Goal: Obtain resource: Obtain resource

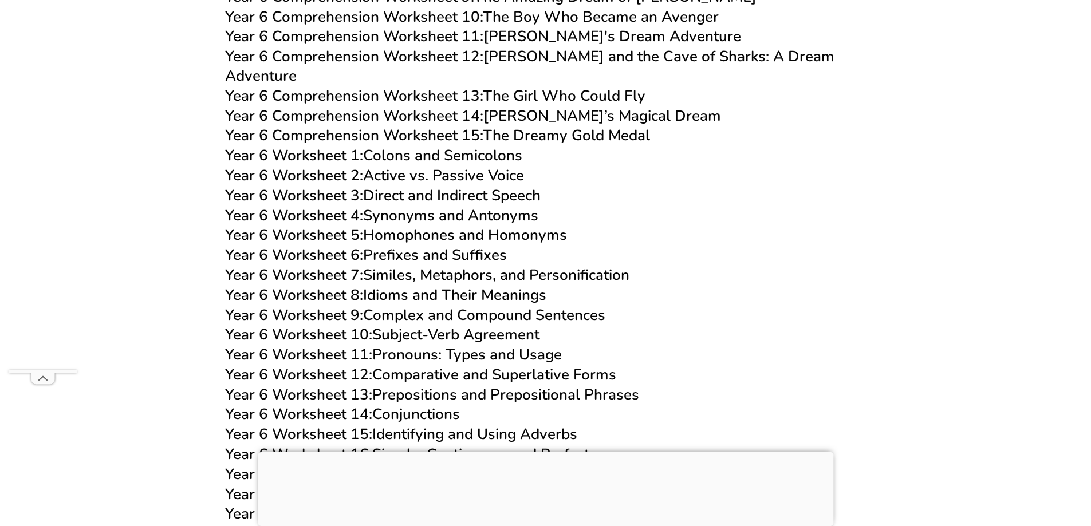
scroll to position [6531, 0]
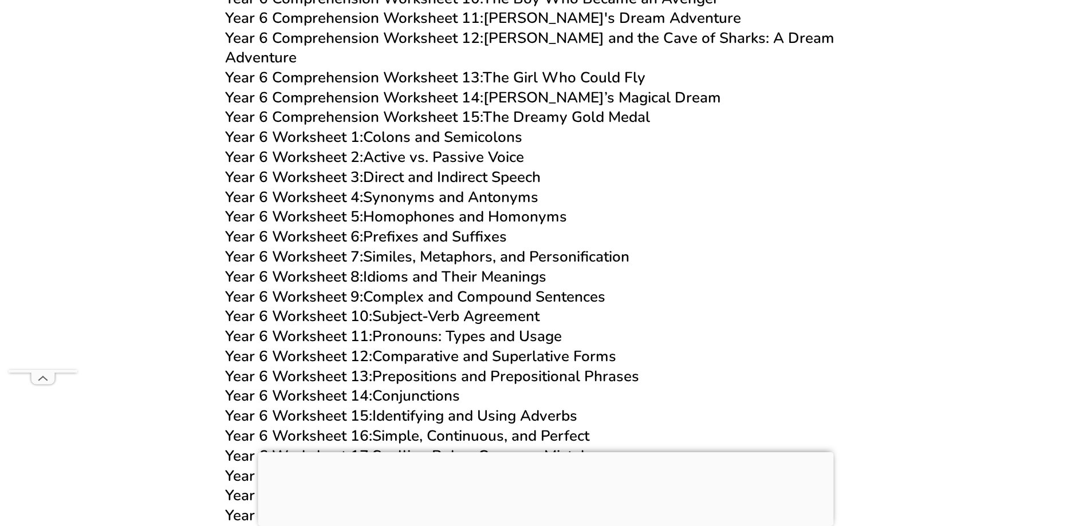
click at [544, 453] on div at bounding box center [546, 453] width 576 height 0
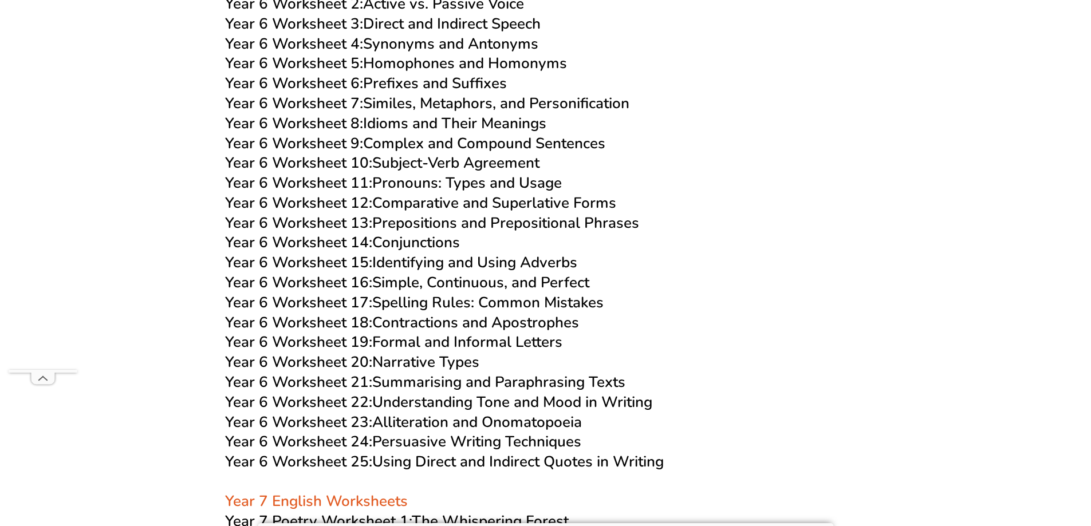
scroll to position [6702, 0]
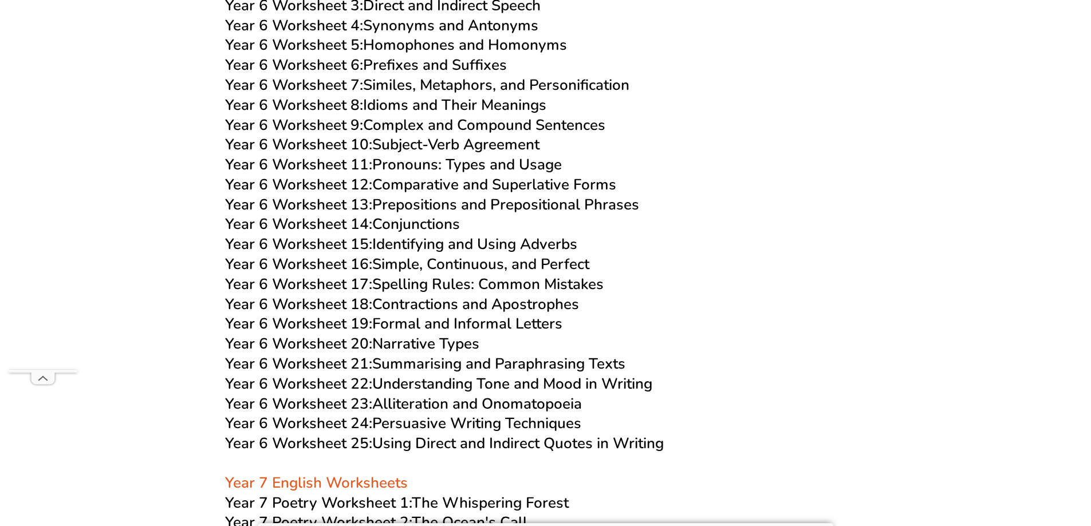
click at [398, 254] on link "Year 6 Worksheet 16: Simple, Continuous, and Perfect" at bounding box center [407, 264] width 364 height 20
click at [443, 274] on link "Year 6 Worksheet 17: Spelling Rules: Common Mistakes" at bounding box center [414, 284] width 379 height 20
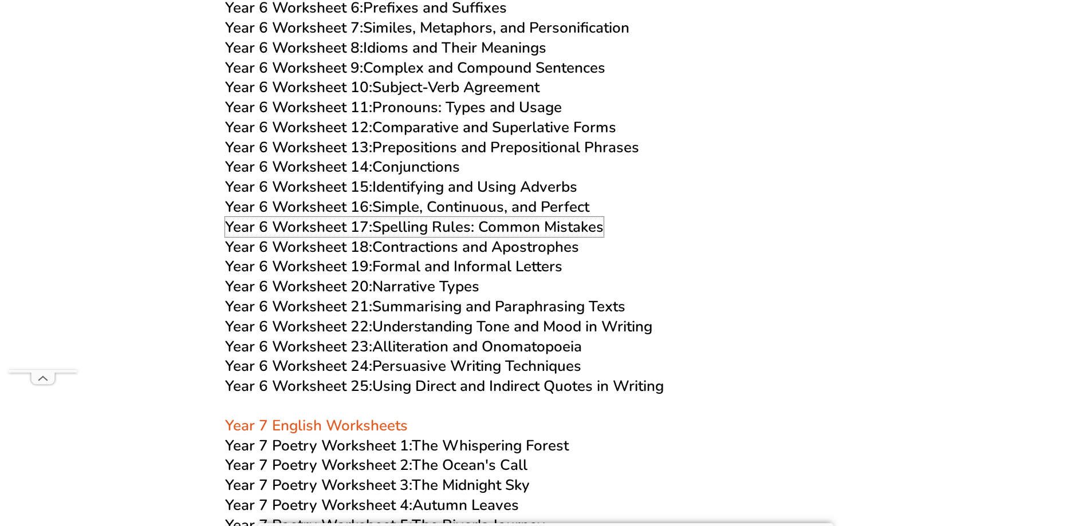
scroll to position [6817, 0]
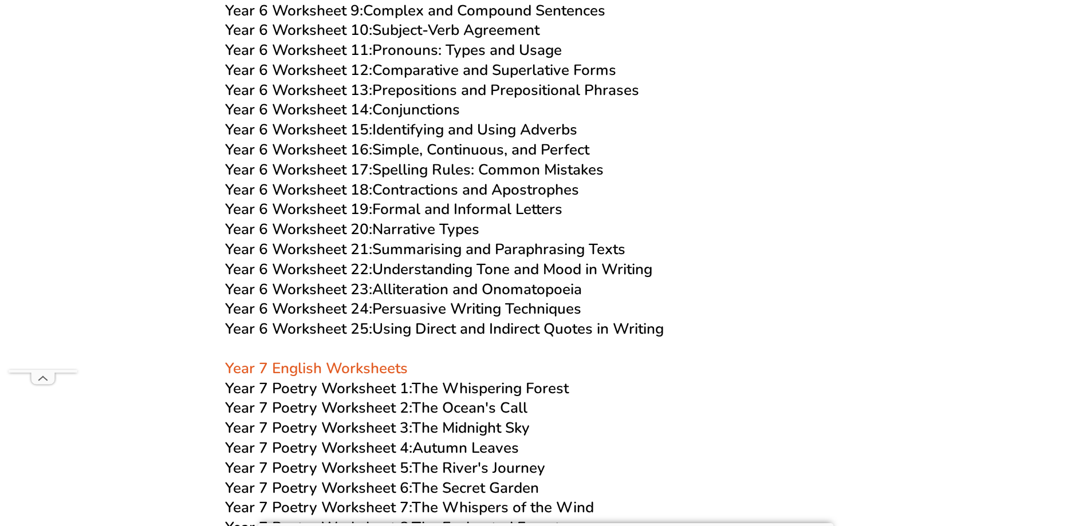
click at [470, 180] on link "Year 6 Worksheet 18: Contractions and Apostrophes" at bounding box center [402, 190] width 354 height 20
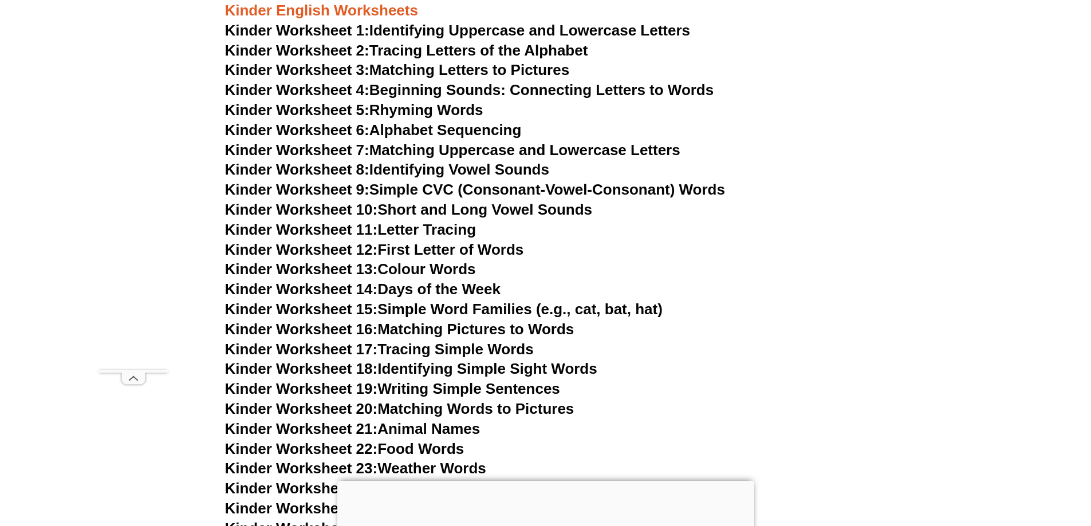
scroll to position [458, 0]
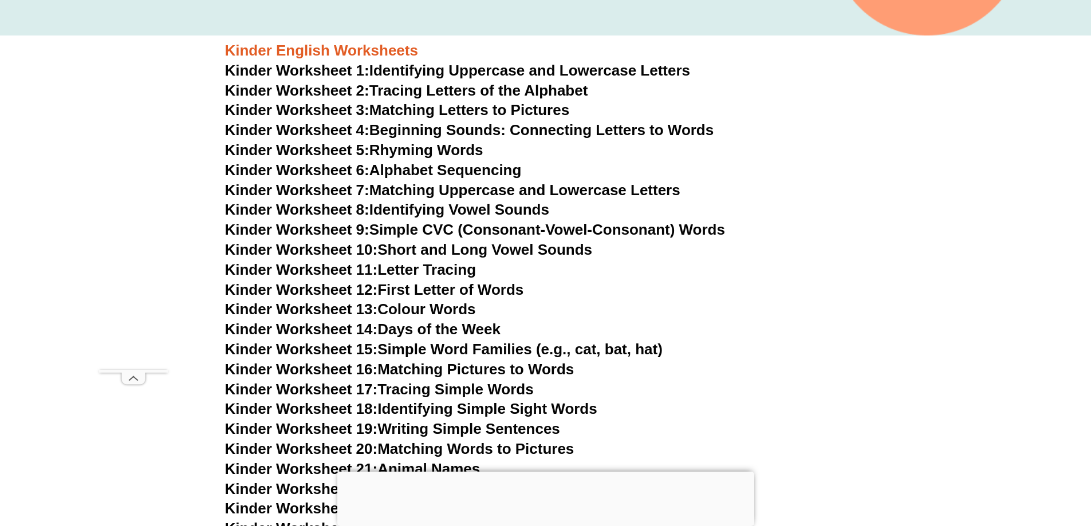
click at [419, 113] on link "Kinder Worksheet 3: Matching Letters to Pictures" at bounding box center [397, 109] width 345 height 17
click at [426, 349] on link "Kinder Worksheet 15: Simple Word Families (e.g., cat, bat, hat)" at bounding box center [444, 349] width 438 height 17
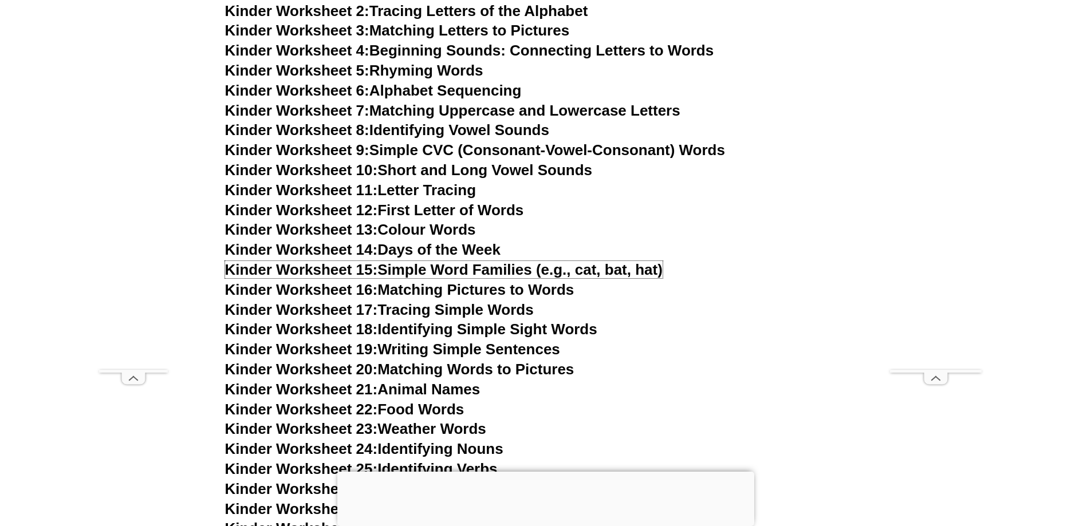
scroll to position [573, 0]
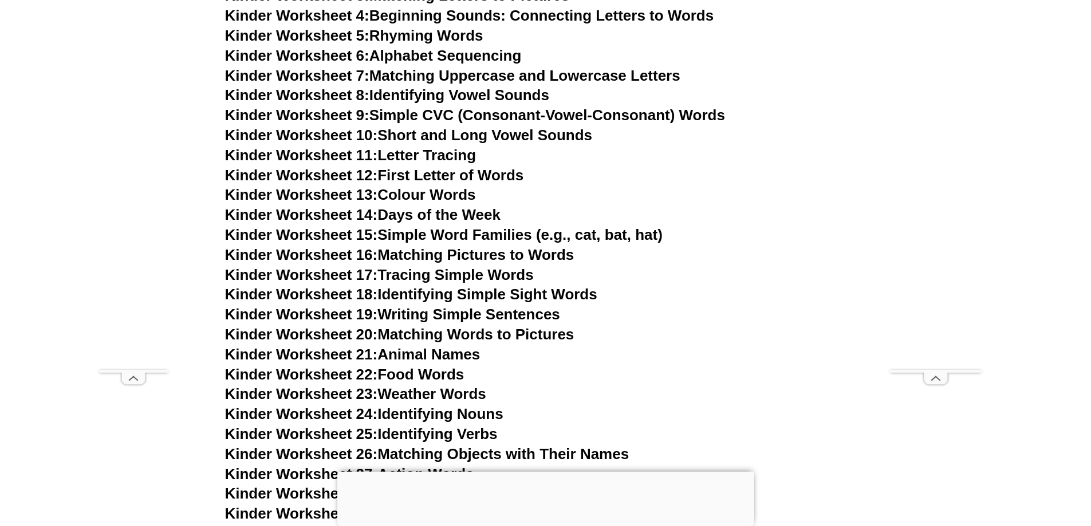
click at [510, 316] on link "Kinder Worksheet 19: Writing Simple Sentences" at bounding box center [392, 314] width 335 height 17
